Goal: Information Seeking & Learning: Learn about a topic

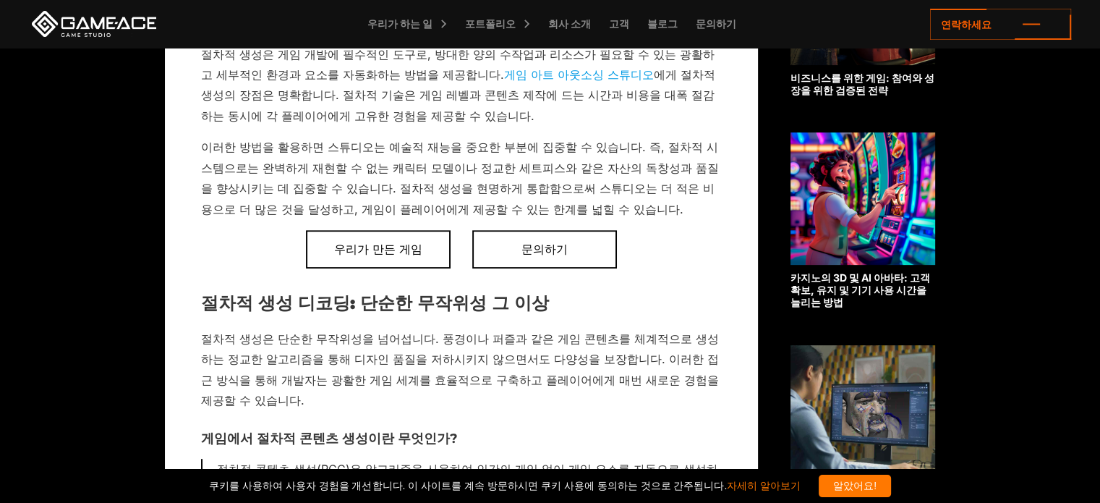
scroll to position [632, 0]
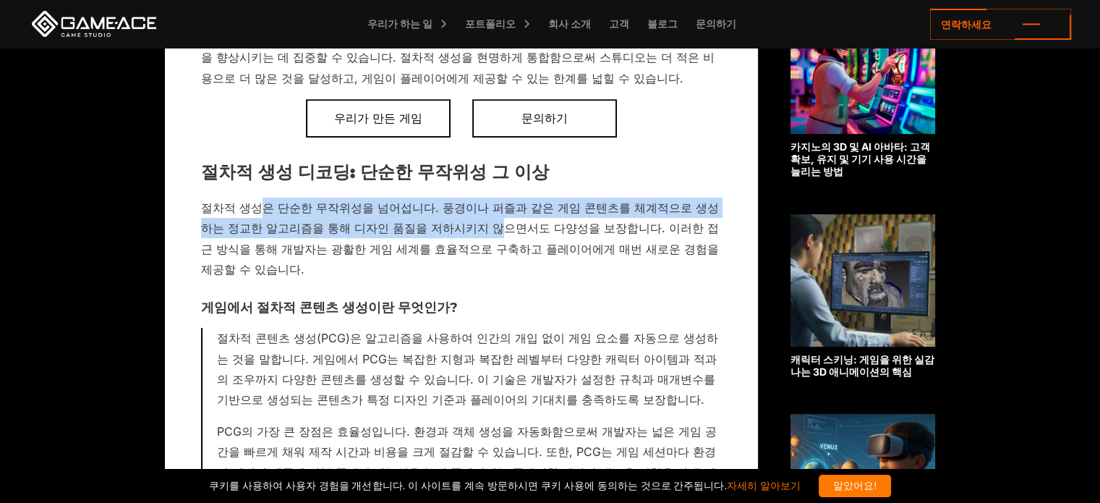
drag, startPoint x: 270, startPoint y: 204, endPoint x: 443, endPoint y: 223, distance: 174.6
click at [443, 223] on font "절차적 생성은 단순한 무작위성을 넘어섭니다. 풍경이나 퍼즐과 같은 게임 콘텐츠를 체계적으로 생성하는 정교한 알고리즘을 통해 디자인 품질을 저하…" at bounding box center [460, 238] width 518 height 76
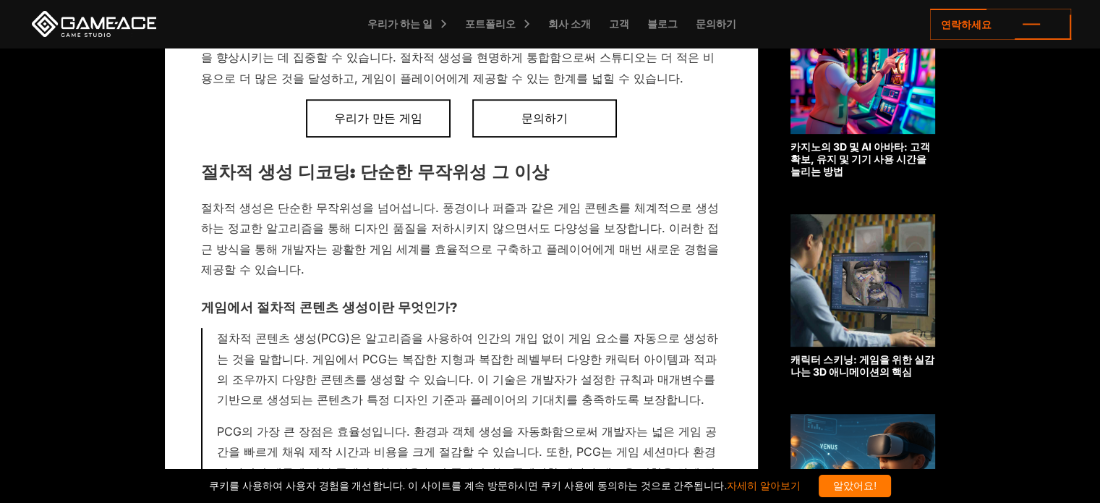
click at [453, 236] on p "절차적 생성은 단순한 무작위성을 넘어섭니다. 풍경이나 퍼즐과 같은 게임 콘텐츠를 체계적으로 생성하는 정교한 알고리즘을 통해 디자인 품질을 저하…" at bounding box center [461, 238] width 521 height 82
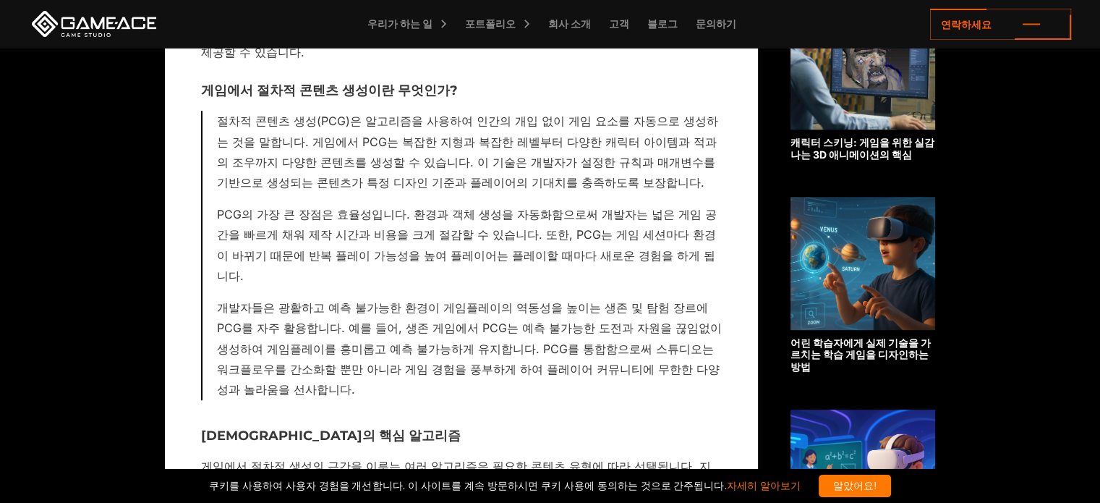
scroll to position [1066, 0]
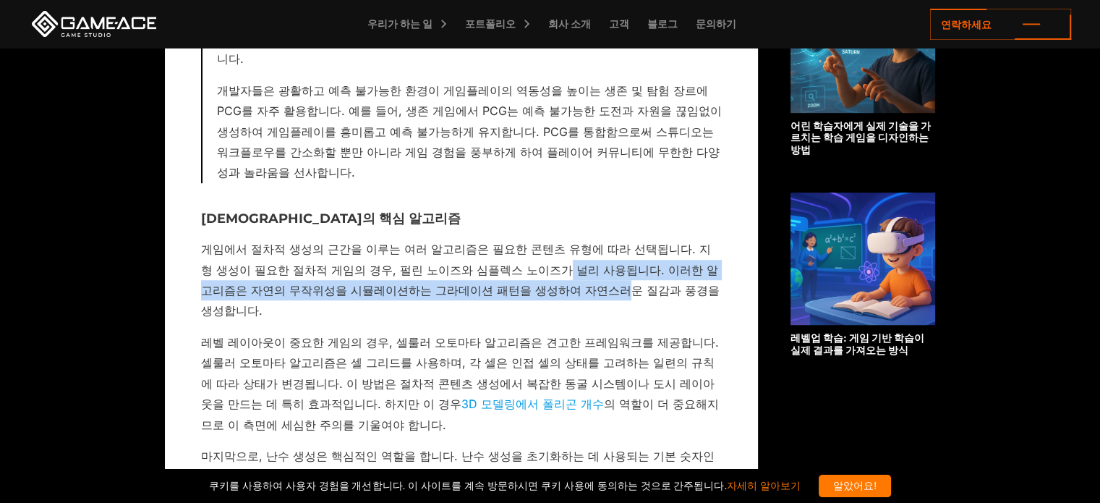
drag, startPoint x: 489, startPoint y: 208, endPoint x: 503, endPoint y: 227, distance: 23.7
click at [503, 242] on font "게임에서 절차적 생성의 근간을 이루는 여러 알고리즘은 필요한 콘텐츠 유형에 따라 선택됩니다. 지형 생성이 필요한 절차적 게임의 경우, 펄린 노…" at bounding box center [460, 280] width 518 height 76
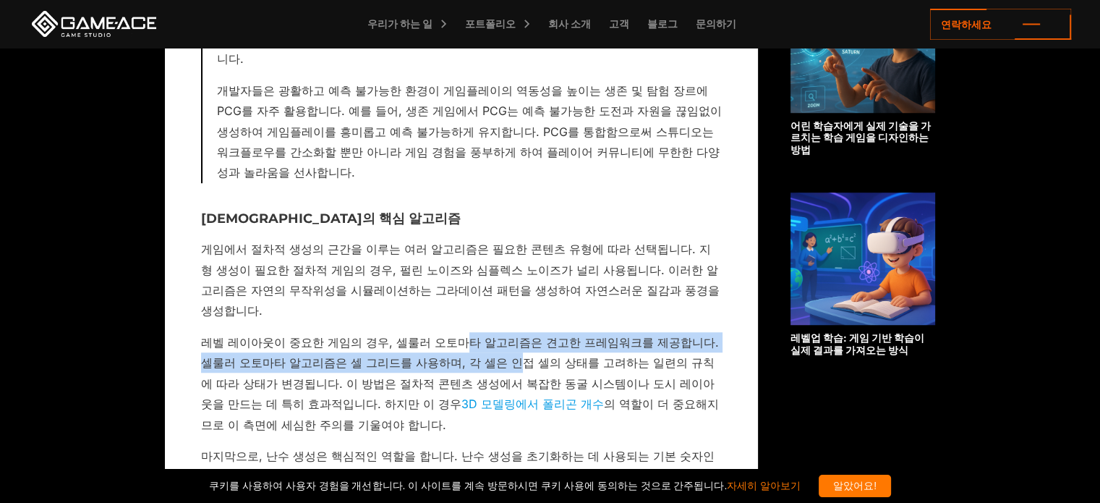
drag, startPoint x: 448, startPoint y: 253, endPoint x: 466, endPoint y: 277, distance: 29.5
click at [466, 335] on font "레벨 레이아웃이 중요한 게임의 경우, 셀룰러 오토마타 알고리즘은 견고한 프레임워크를 제공합니다. 셀룰러 오토마타 알고리즘은 셀 그리드를 사용하…" at bounding box center [460, 373] width 518 height 76
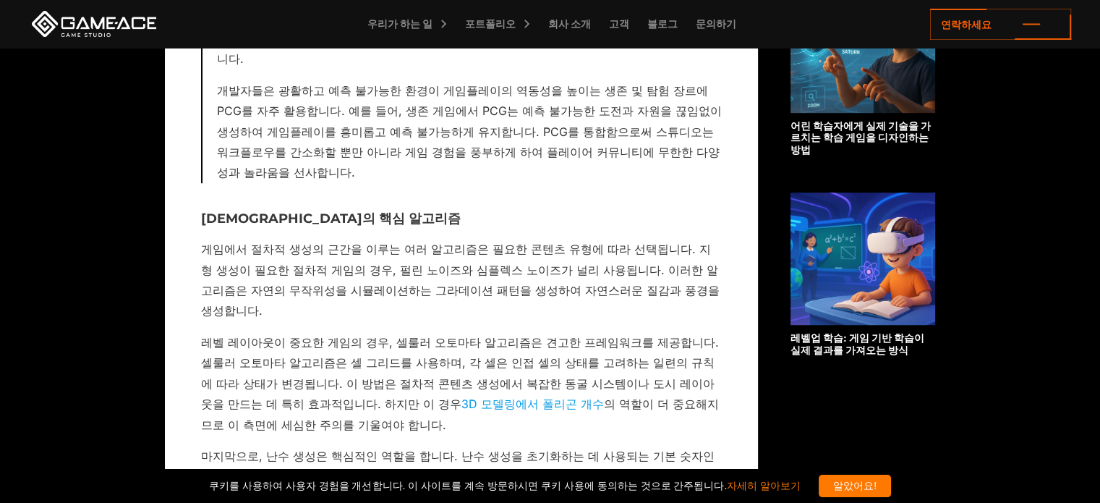
click at [469, 335] on font "레벨 레이아웃이 중요한 게임의 경우, 셀룰러 오토마타 알고리즘은 견고한 프레임워크를 제공합니다. 셀룰러 오토마타 알고리즘은 셀 그리드를 사용하…" at bounding box center [460, 373] width 518 height 76
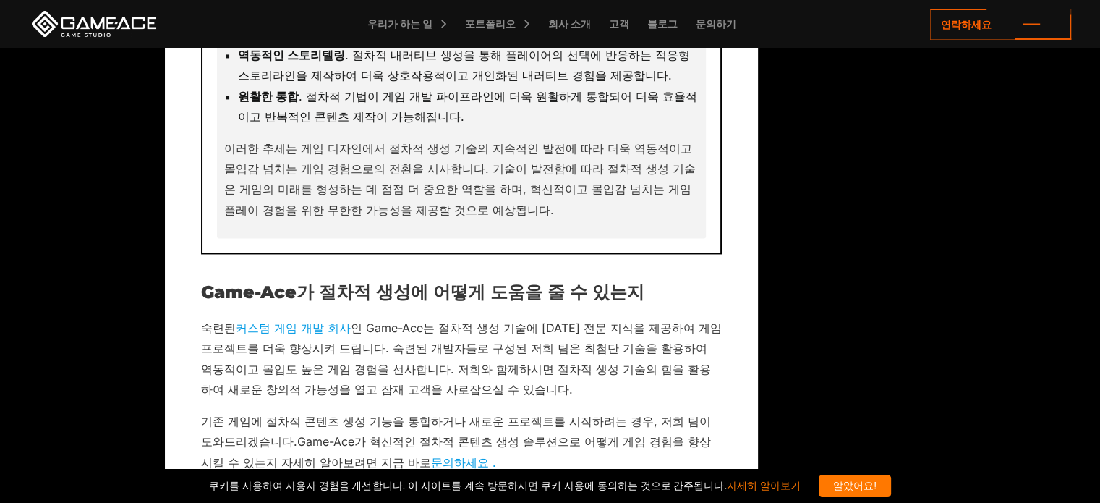
scroll to position [7719, 0]
